Goal: Task Accomplishment & Management: Manage account settings

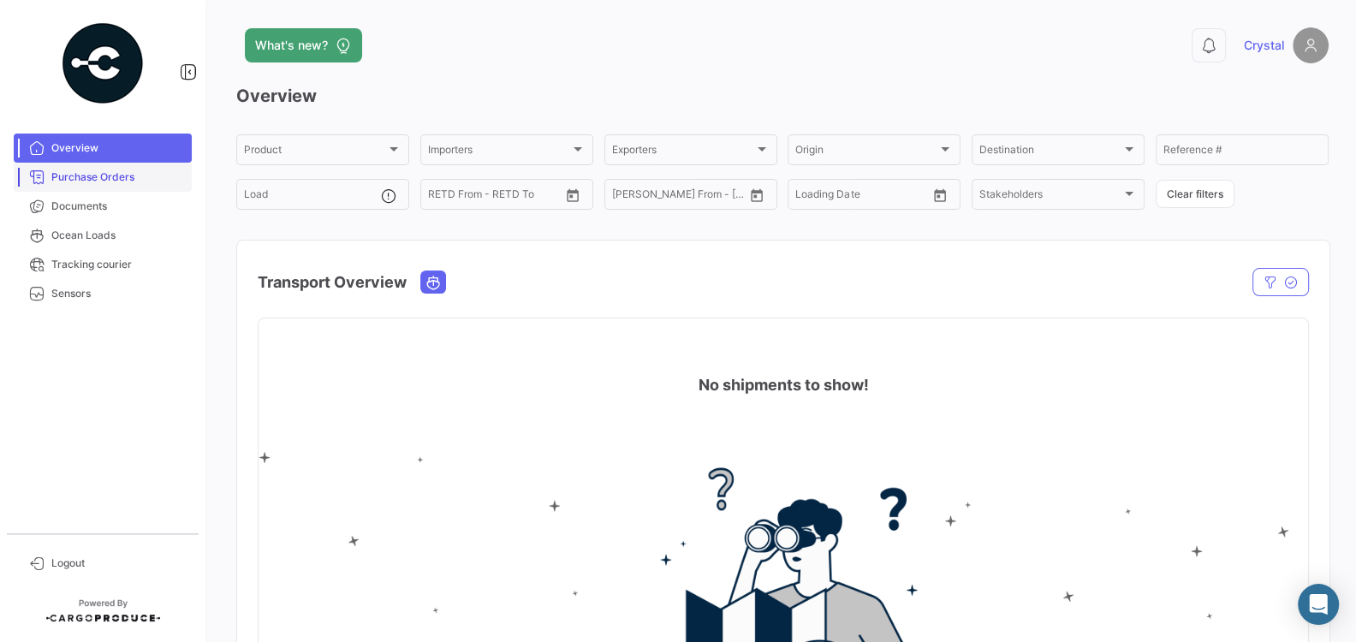
click at [117, 178] on span "Purchase Orders" at bounding box center [118, 177] width 134 height 15
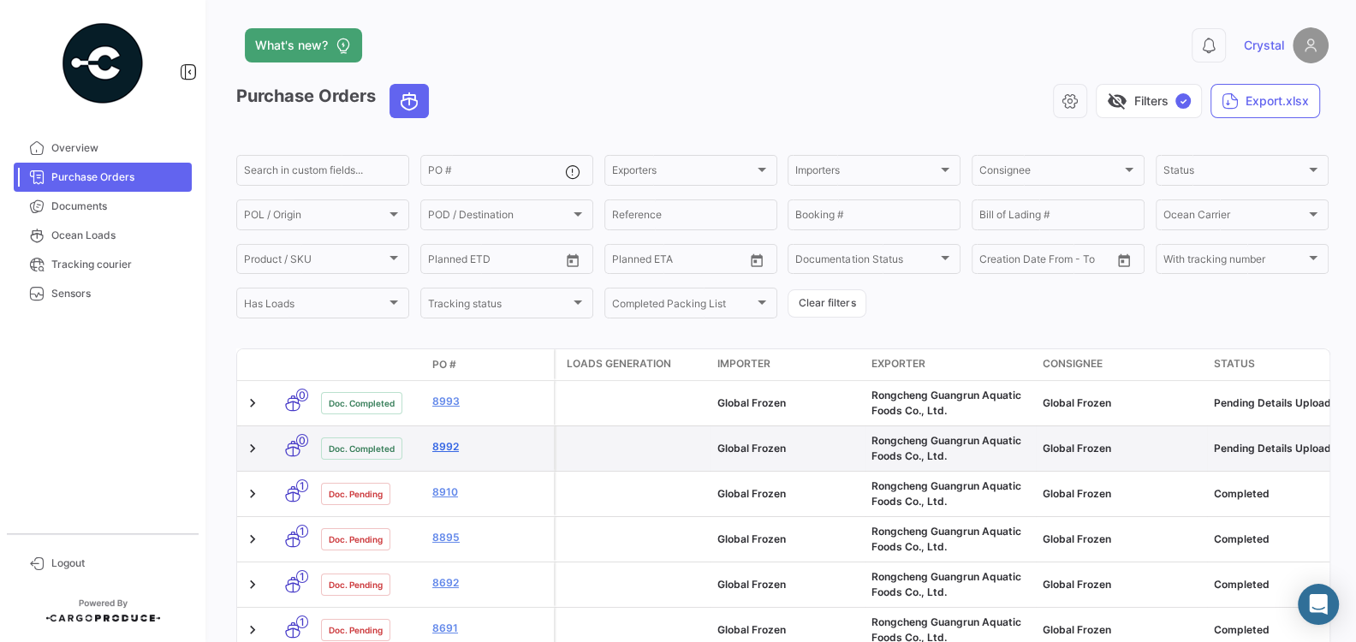
click at [460, 446] on link "8992" at bounding box center [489, 446] width 115 height 15
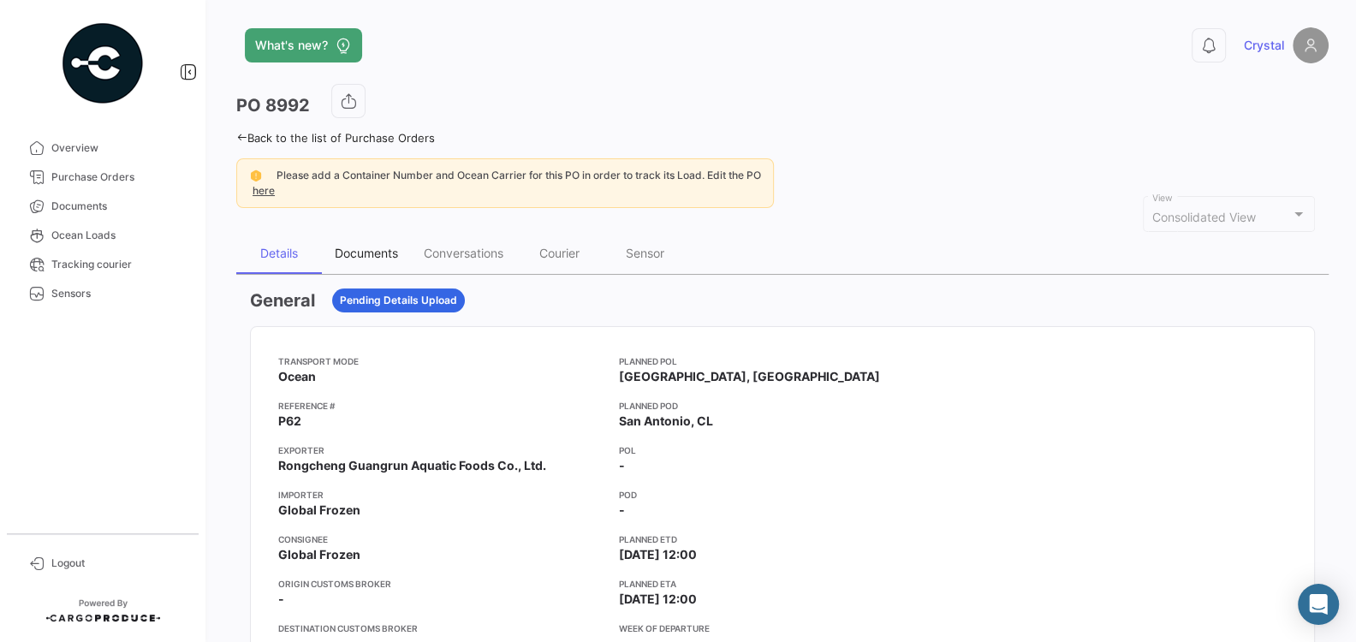
click at [351, 243] on div "Documents" at bounding box center [366, 253] width 89 height 41
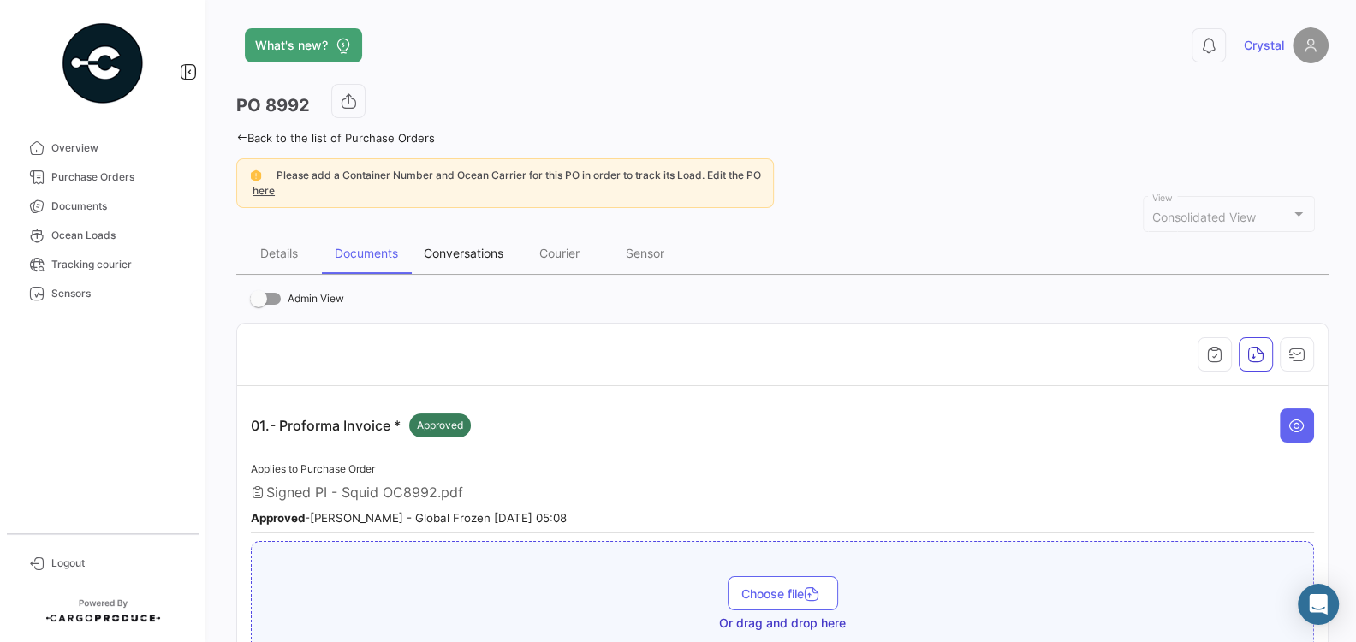
click at [480, 257] on div "Conversations" at bounding box center [464, 253] width 80 height 15
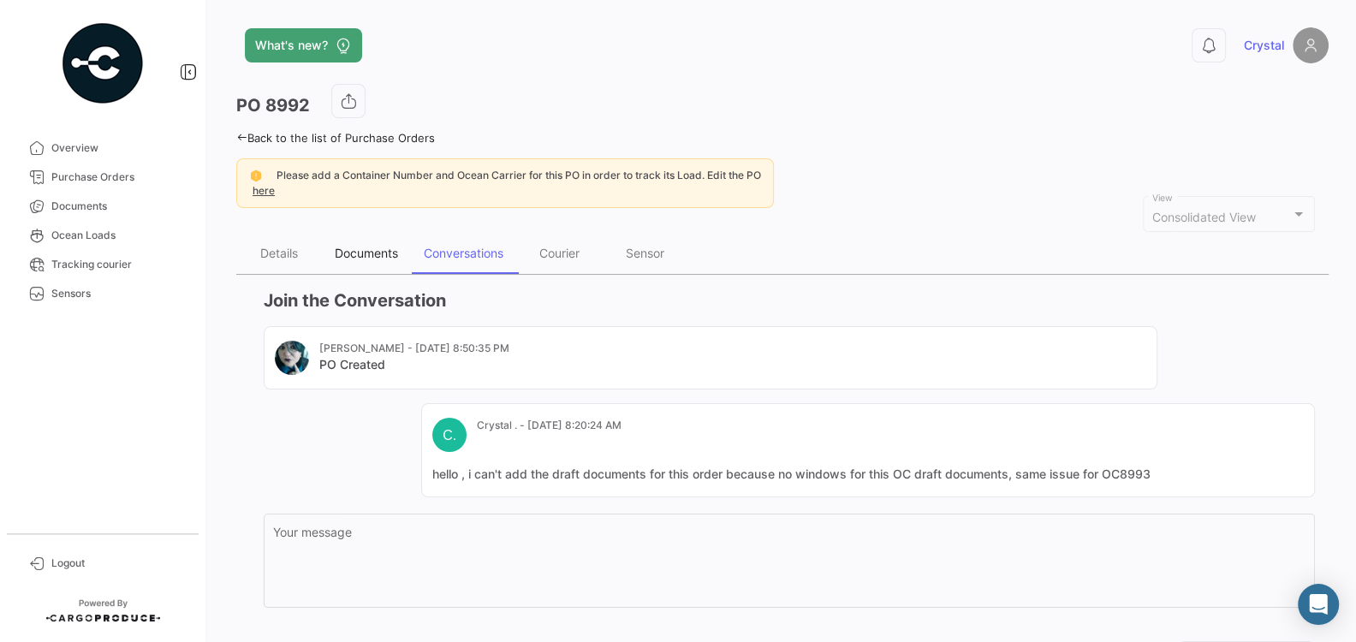
click at [377, 254] on div "Documents" at bounding box center [366, 253] width 63 height 15
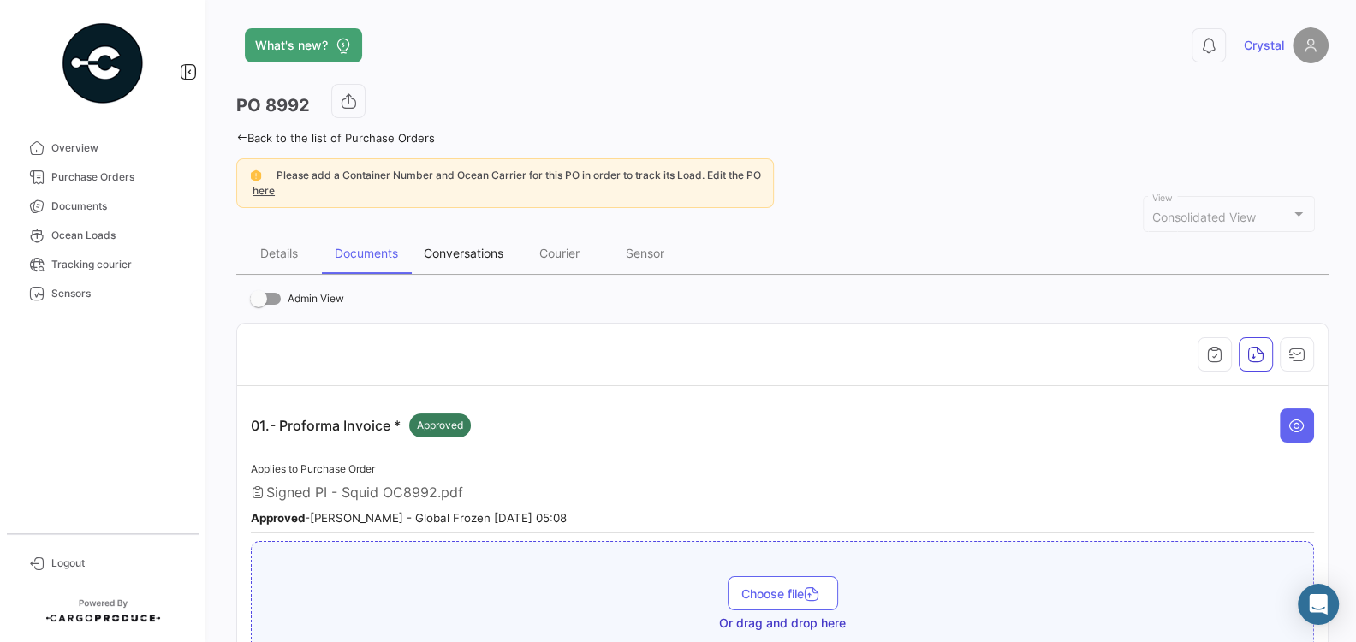
click at [448, 258] on div "Conversations" at bounding box center [464, 253] width 80 height 15
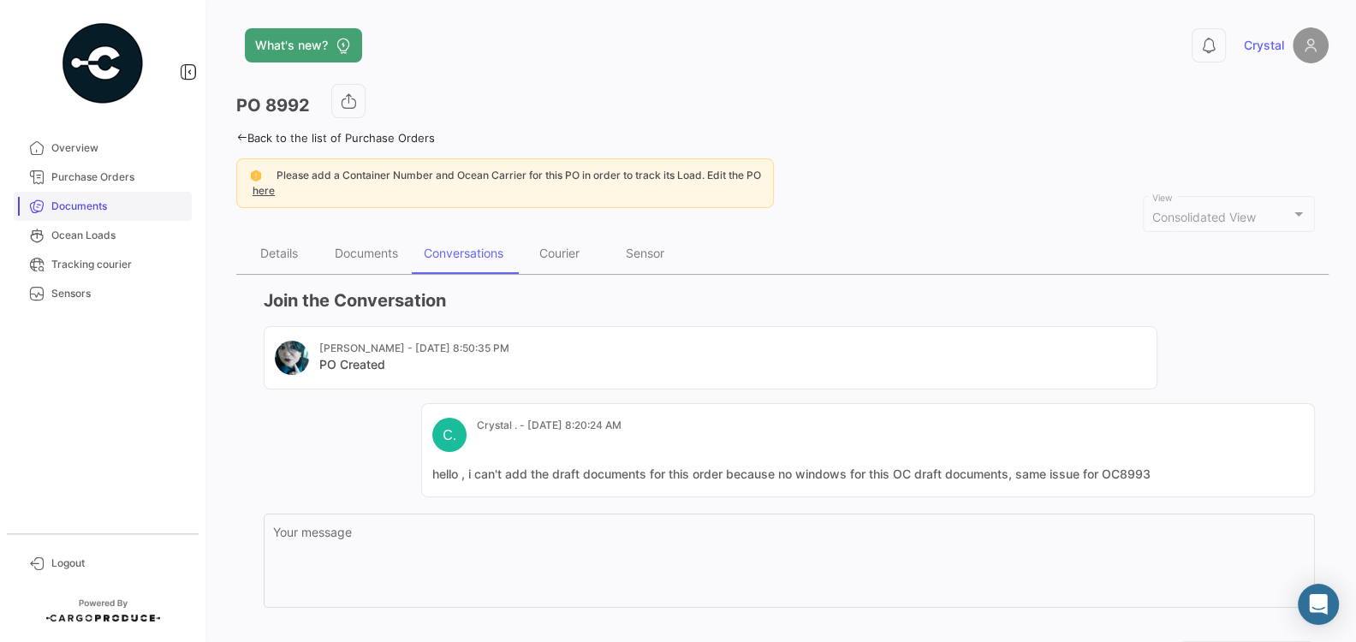
click at [80, 211] on span "Documents" at bounding box center [118, 206] width 134 height 15
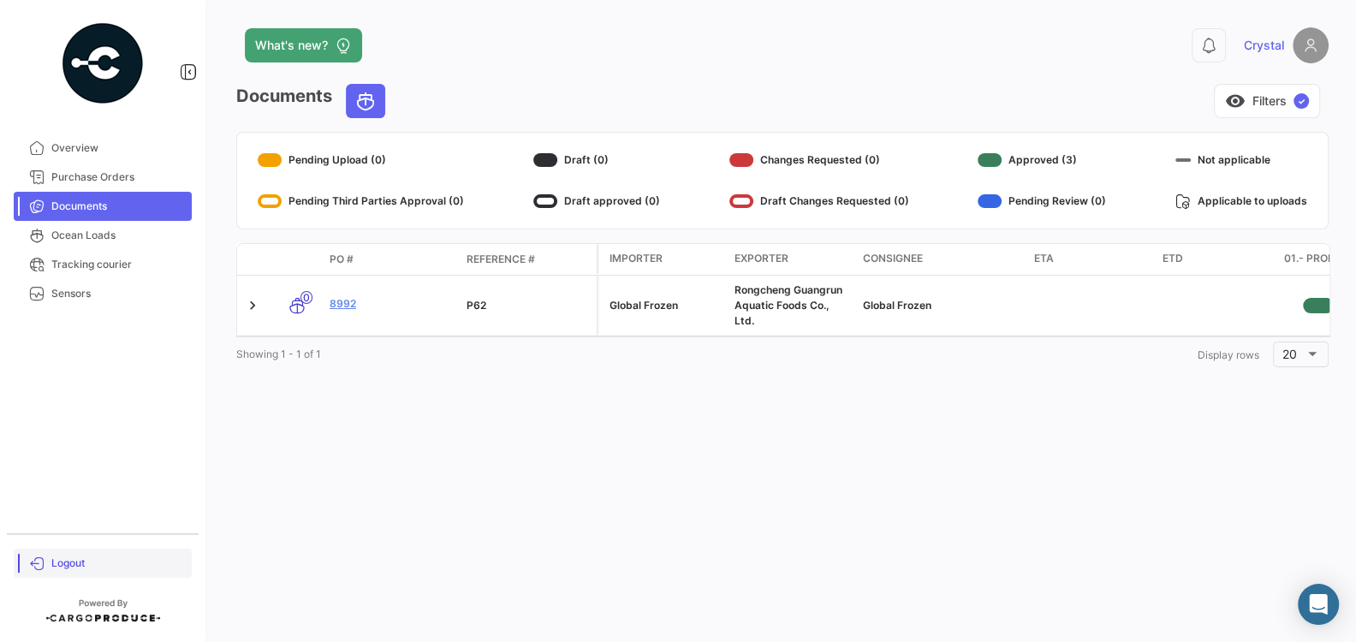
click at [62, 562] on span "Logout" at bounding box center [118, 563] width 134 height 15
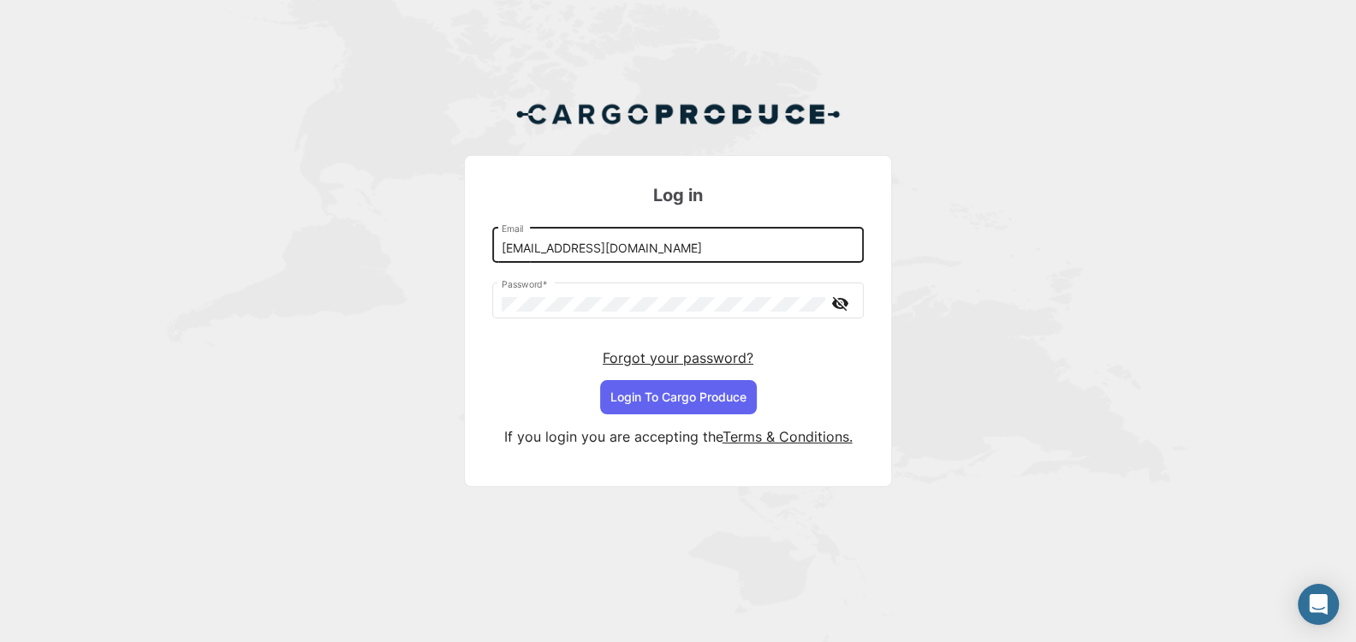
click at [746, 250] on input "[EMAIL_ADDRESS][DOMAIN_NAME]" at bounding box center [679, 248] width 354 height 15
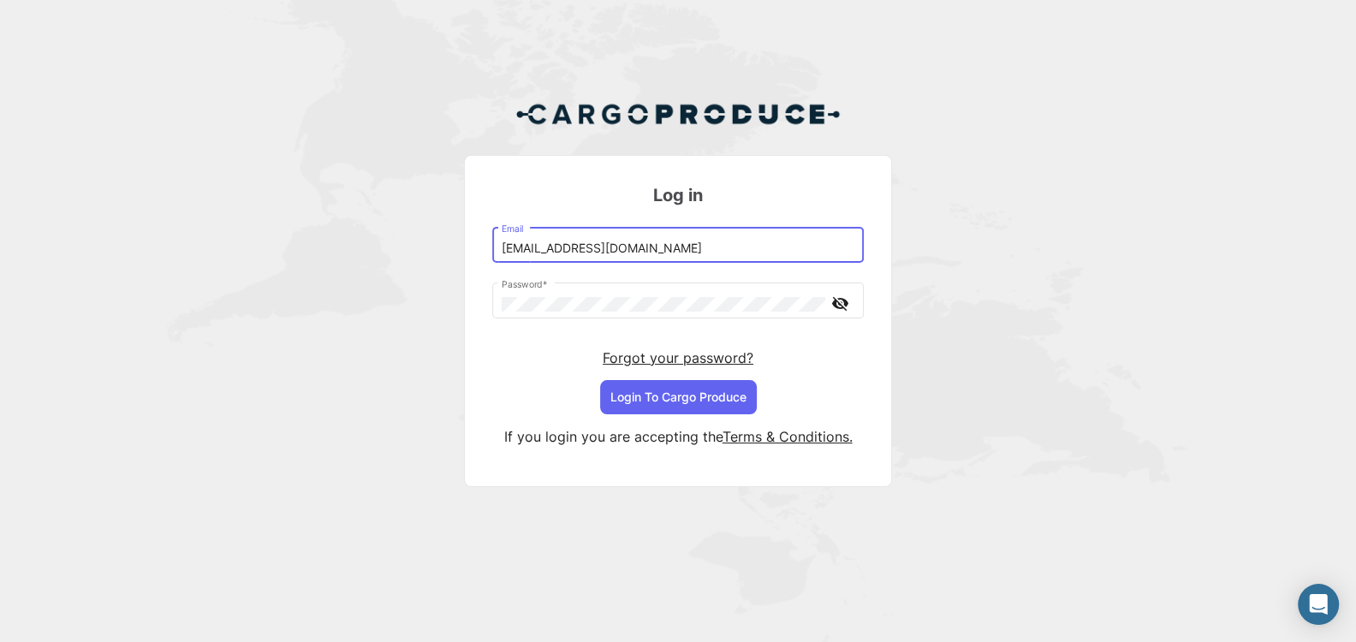
type input "[EMAIL_ADDRESS][DOMAIN_NAME]"
click at [682, 397] on button "Login To Cargo Produce" at bounding box center [678, 397] width 157 height 34
